Goal: Find specific page/section: Find specific page/section

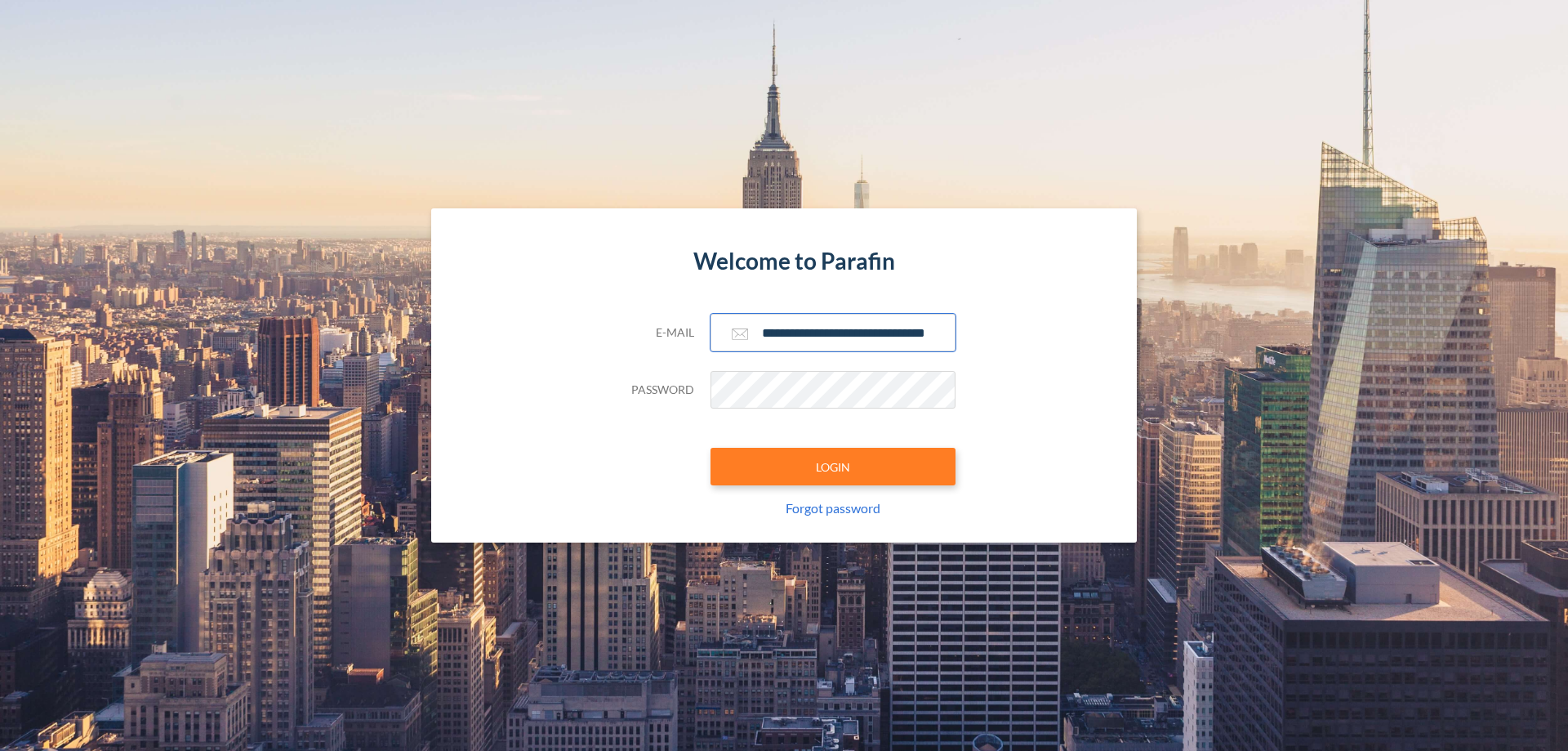
type input "**********"
click at [833, 466] on button "LOGIN" at bounding box center [833, 466] width 245 height 38
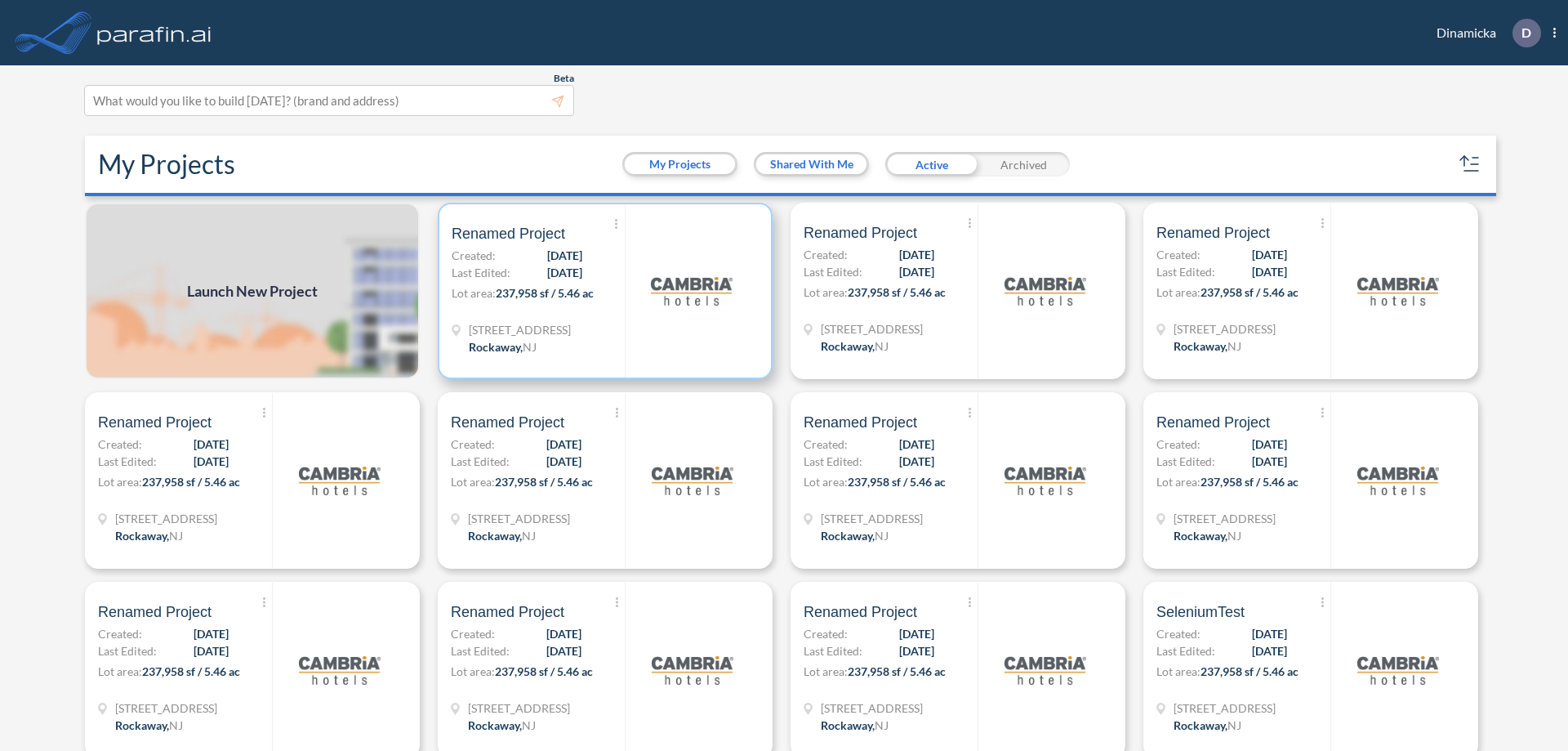
scroll to position [4, 0]
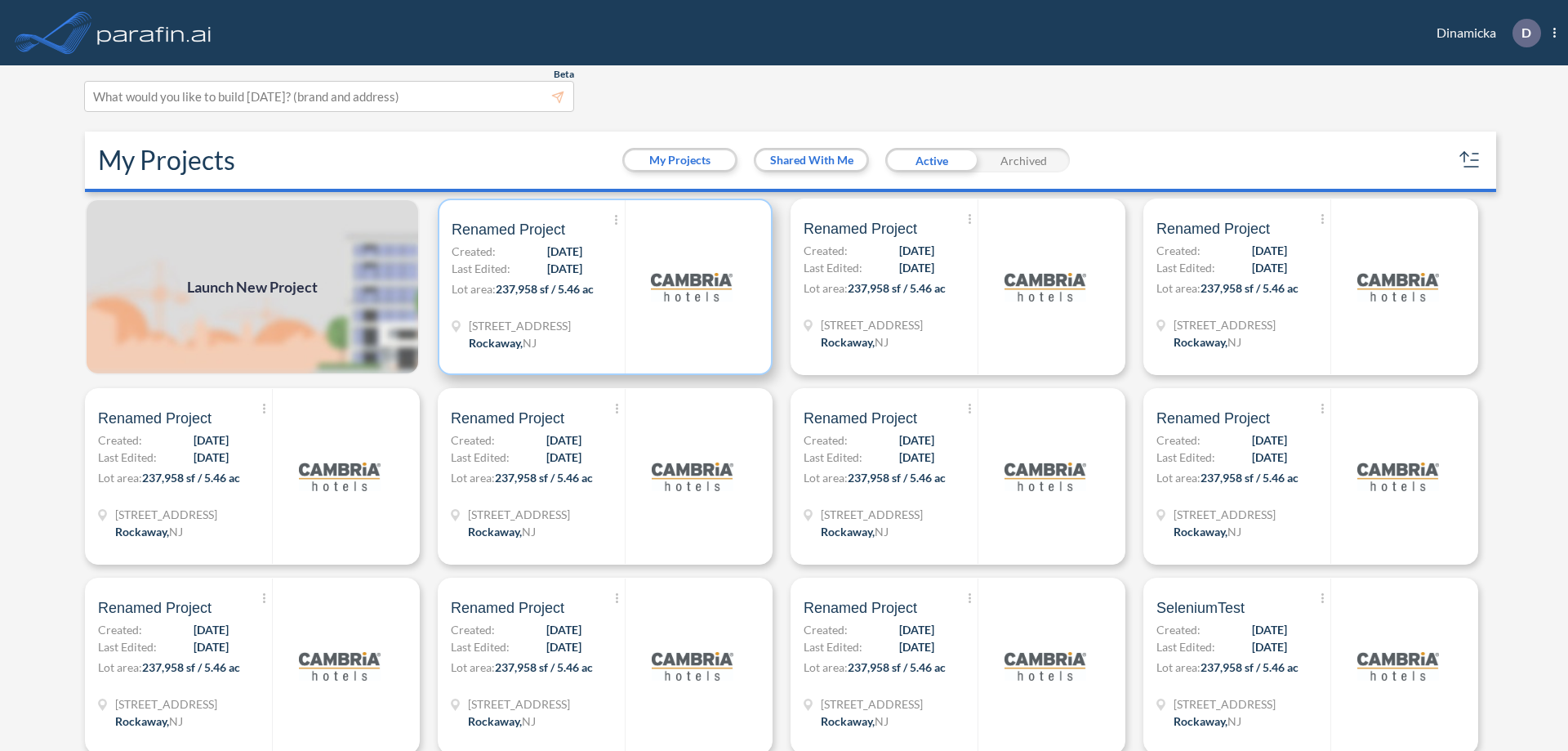
click at [602, 287] on p "Lot area: 237,958 sf / 5.46 ac" at bounding box center [538, 292] width 173 height 24
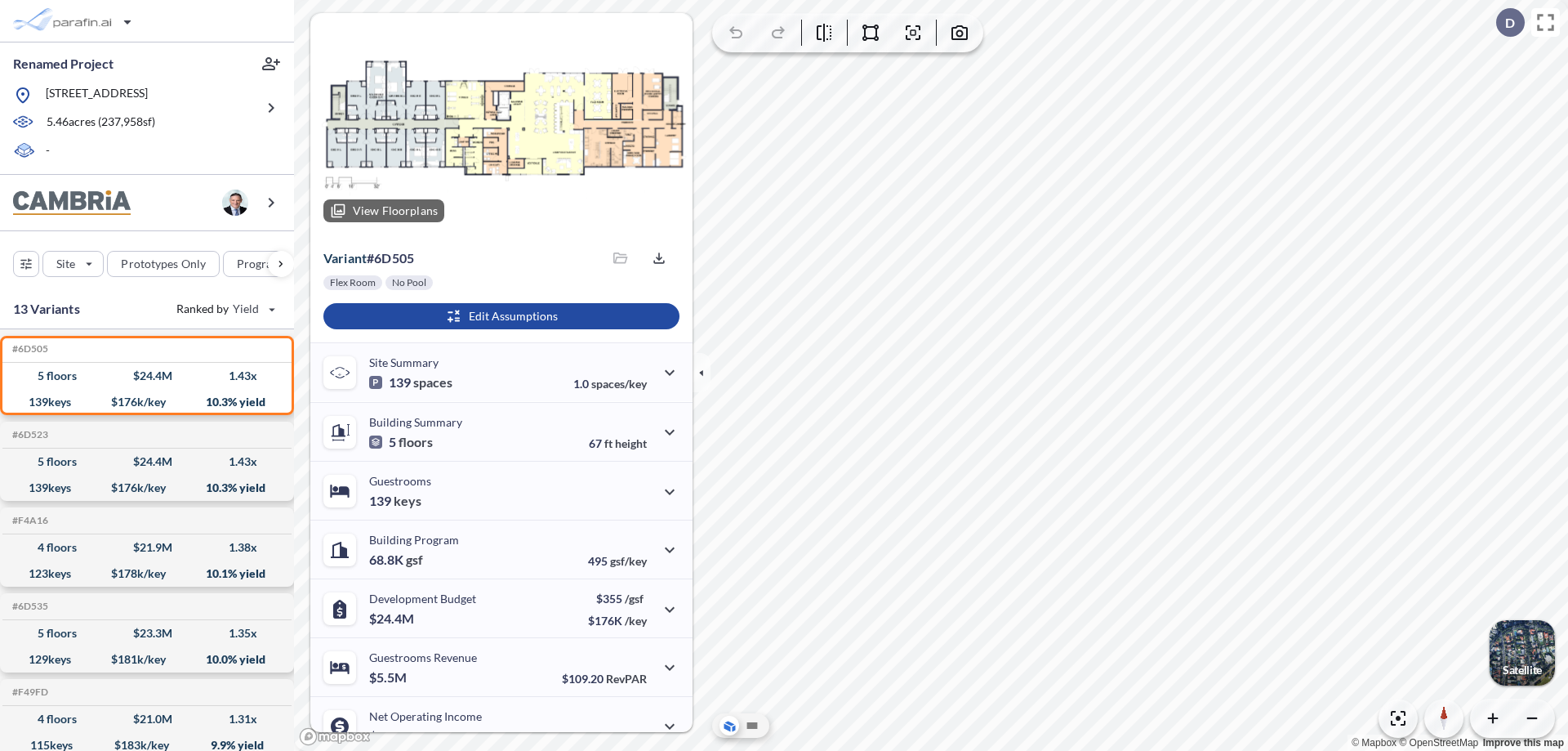
click at [499, 124] on div at bounding box center [500, 124] width 382 height 222
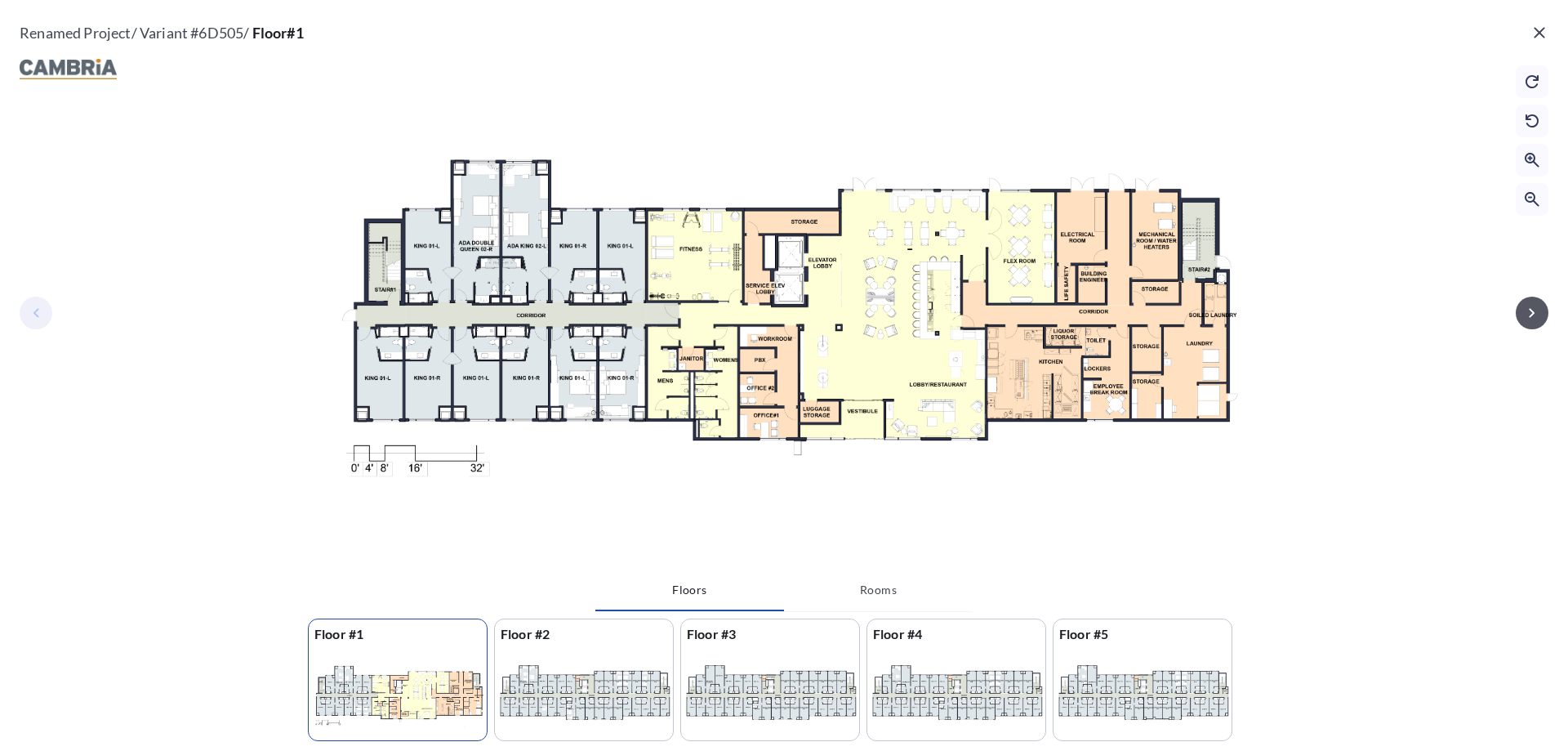
click at [1532, 312] on icon "button" at bounding box center [1531, 312] width 6 height 9
